Goal: Check status

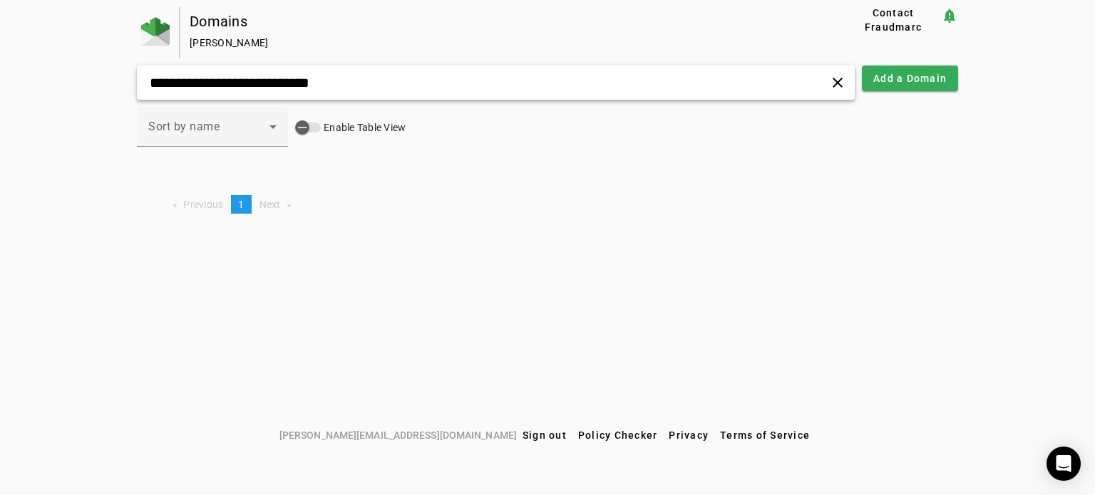
drag, startPoint x: 345, startPoint y: 81, endPoint x: 0, endPoint y: 113, distance: 346.4
click at [0, 113] on div "**********" at bounding box center [547, 214] width 1095 height 415
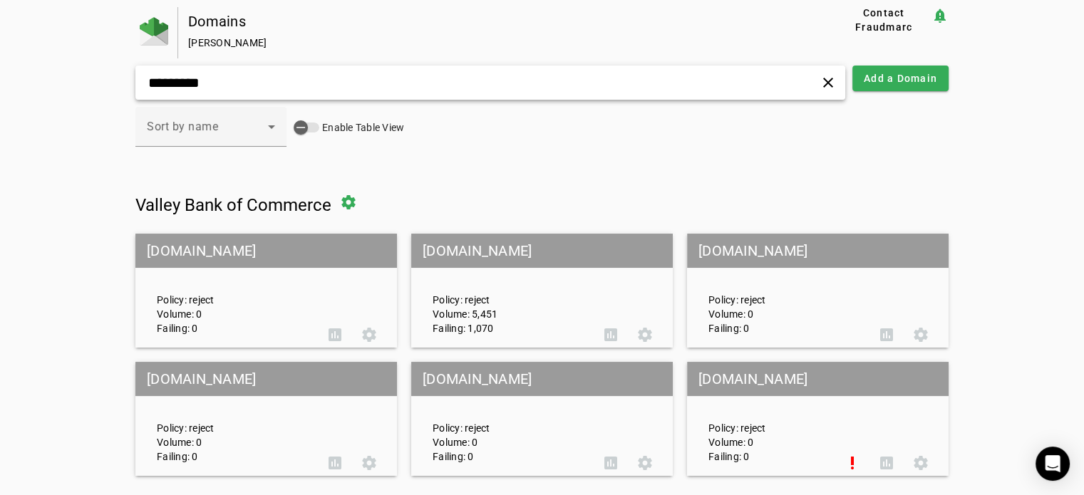
type input "*********"
click at [476, 249] on mat-grid-tile-header "[DOMAIN_NAME]" at bounding box center [542, 251] width 262 height 34
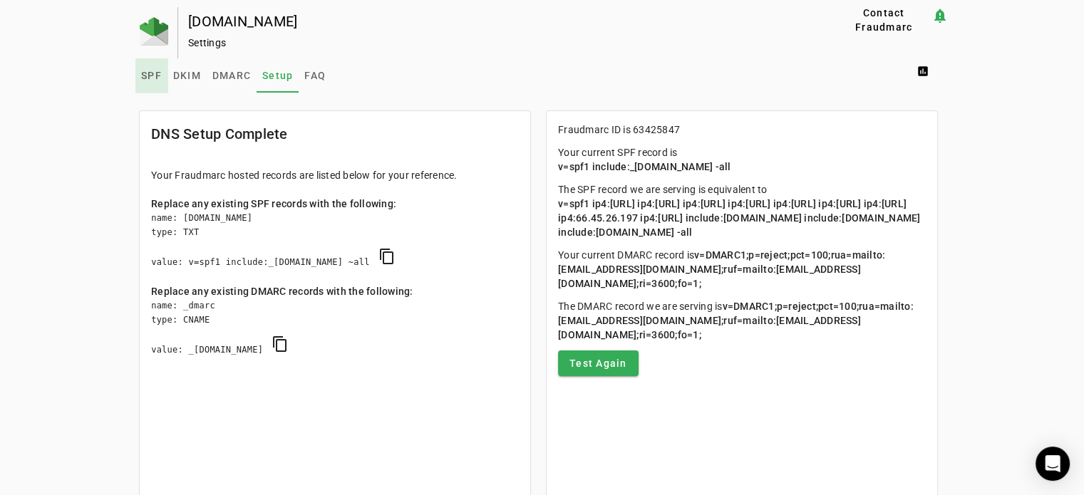
click at [152, 78] on span "SPF" at bounding box center [151, 76] width 21 height 10
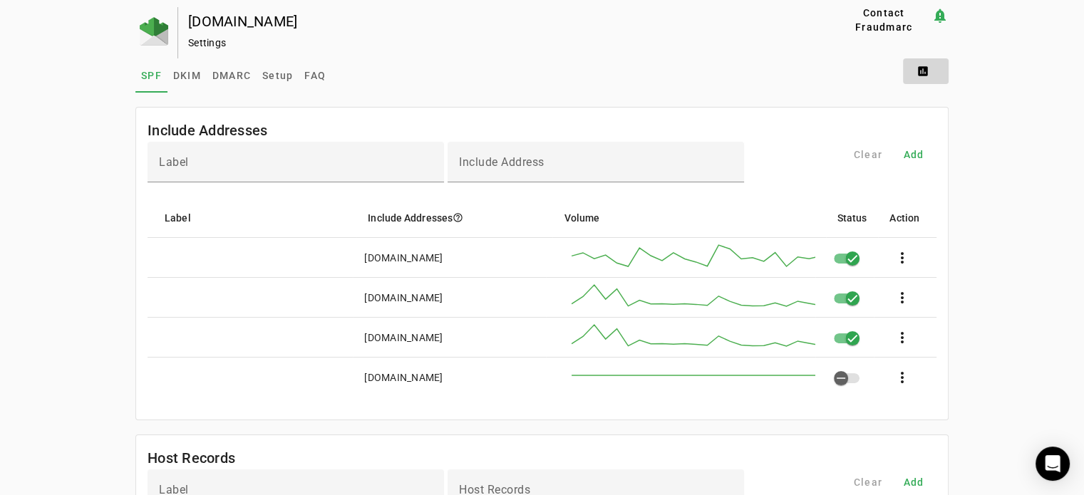
click at [929, 73] on span at bounding box center [926, 71] width 46 height 34
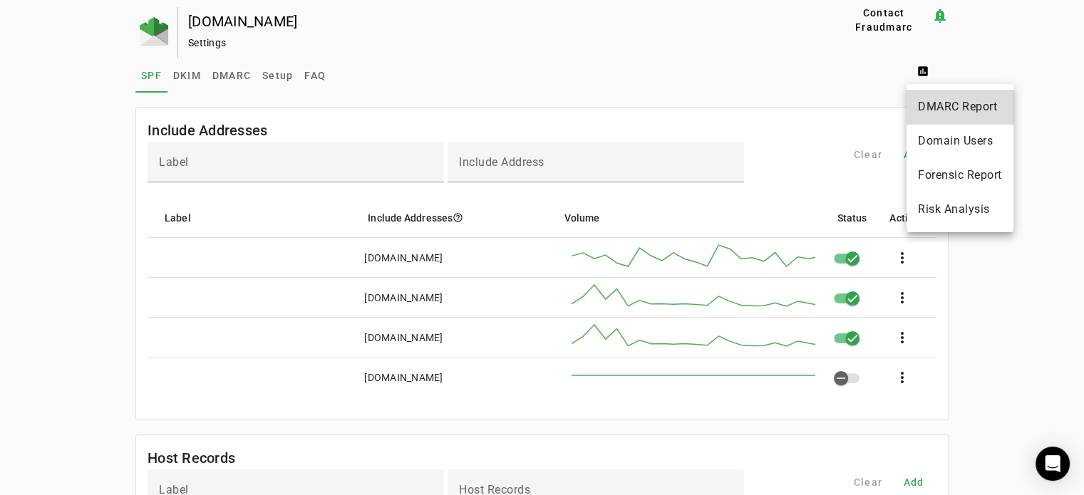
click at [963, 114] on span "DMARC Report" at bounding box center [960, 106] width 84 height 17
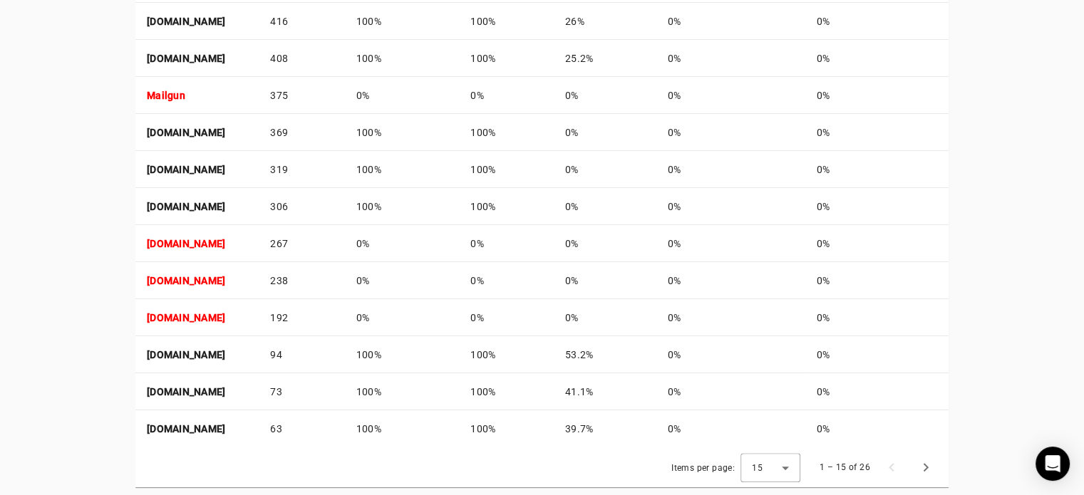
scroll to position [719, 0]
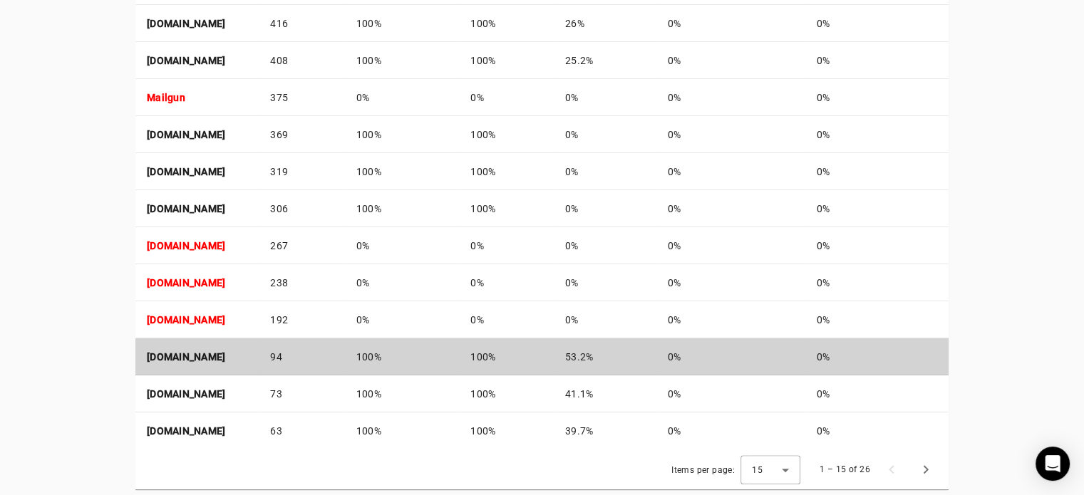
click at [196, 353] on strong "[DOMAIN_NAME]" at bounding box center [186, 356] width 78 height 11
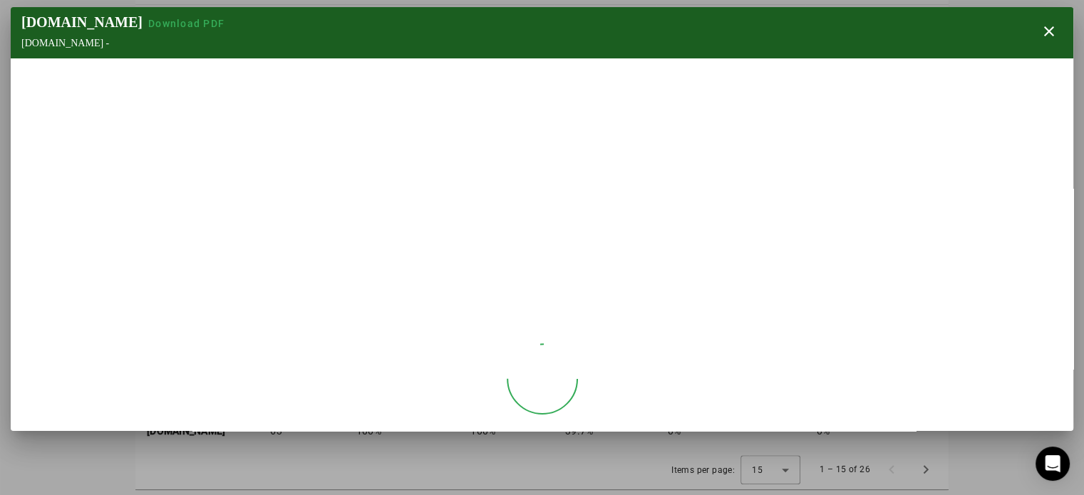
click at [196, 353] on div at bounding box center [542, 379] width 1062 height 214
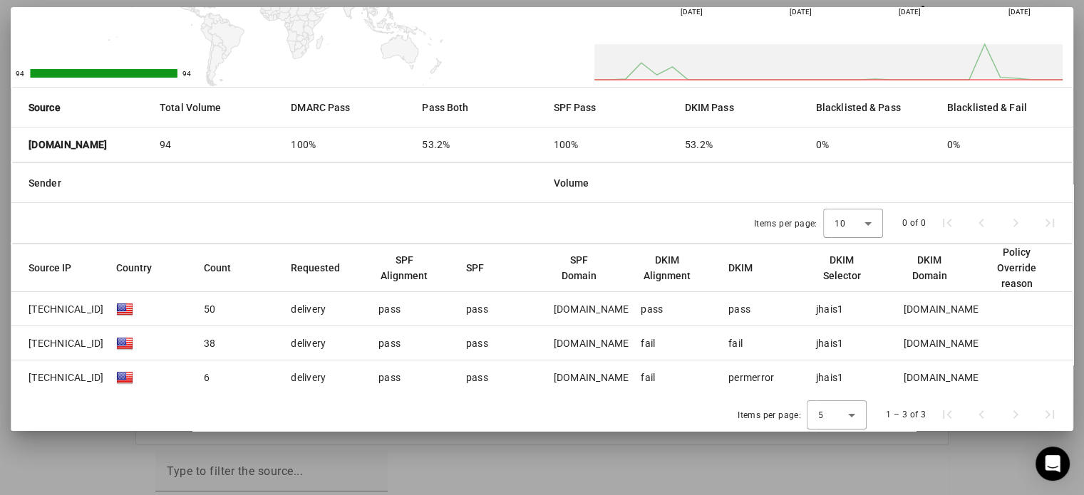
scroll to position [43, 0]
